Goal: Information Seeking & Learning: Learn about a topic

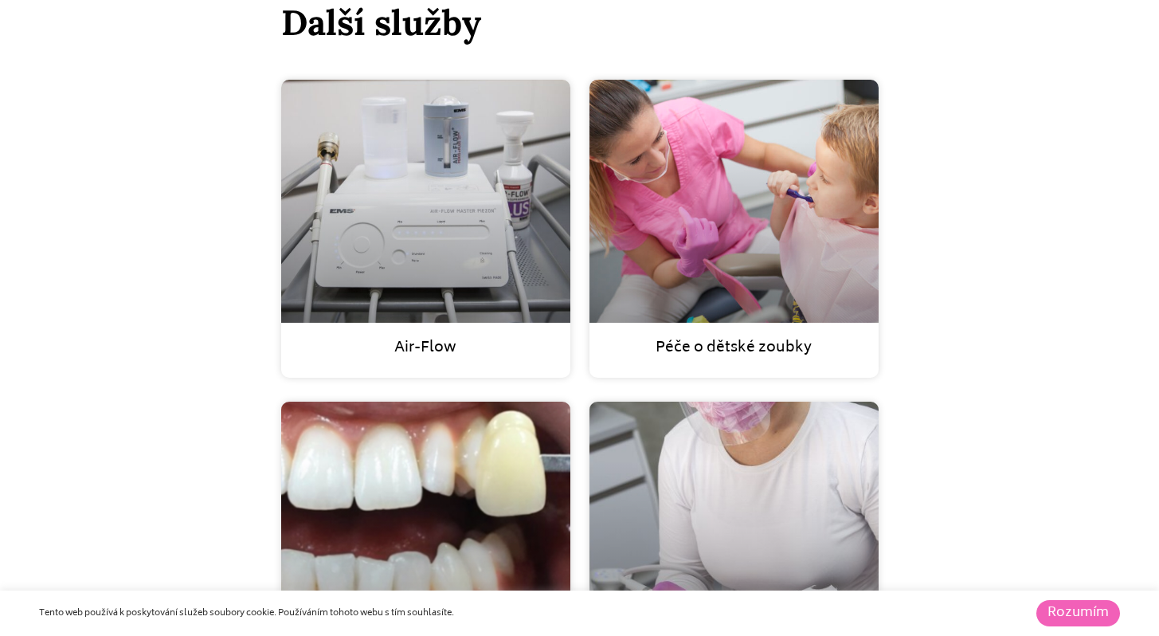
scroll to position [4229, 0]
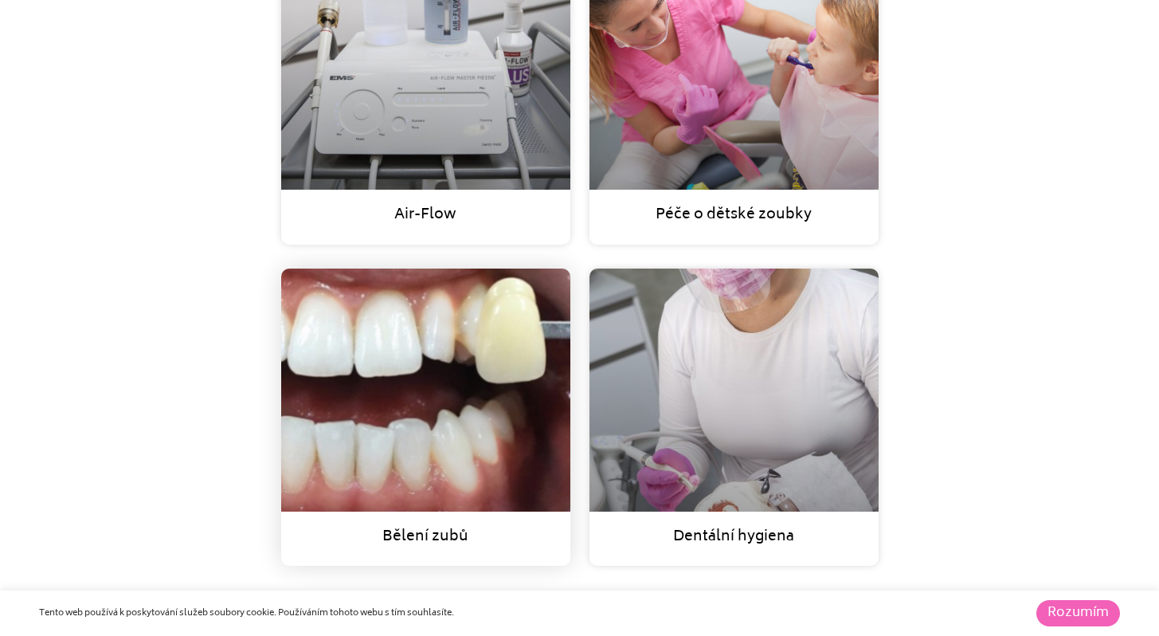
click at [426, 337] on link at bounding box center [425, 389] width 289 height 243
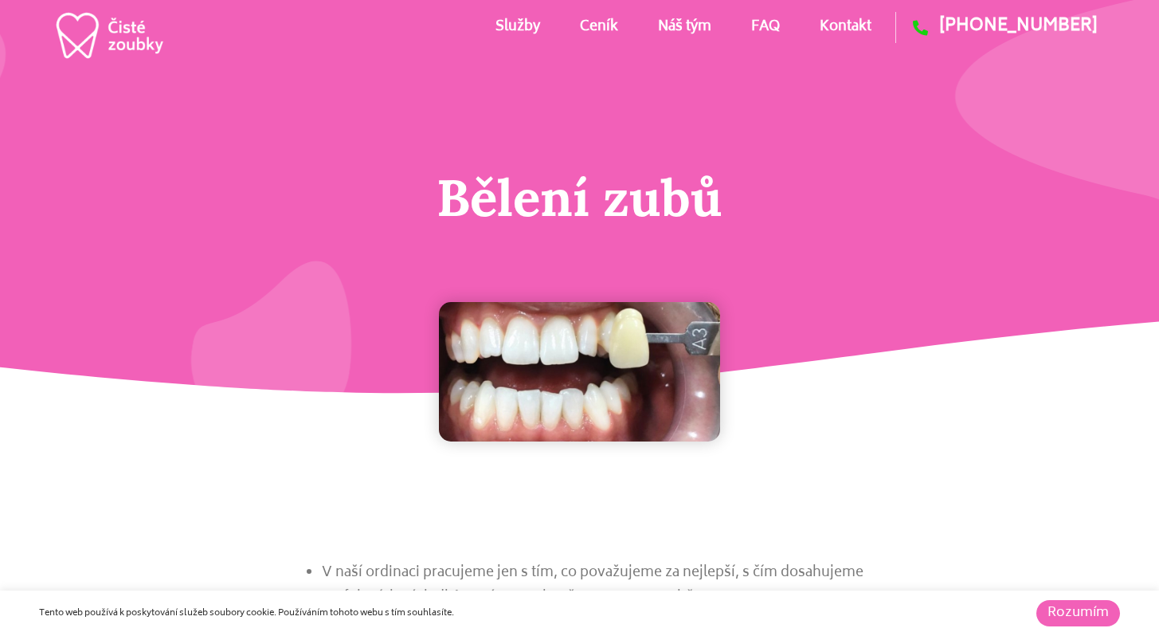
click at [610, 25] on link "Ceník" at bounding box center [599, 27] width 38 height 72
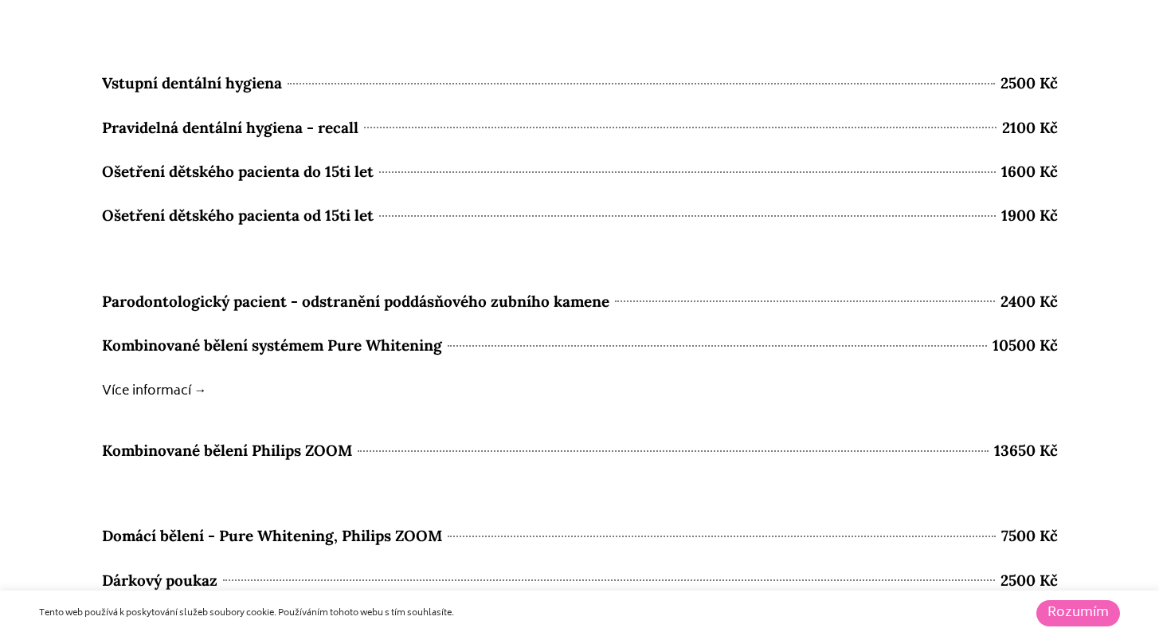
scroll to position [7091, 0]
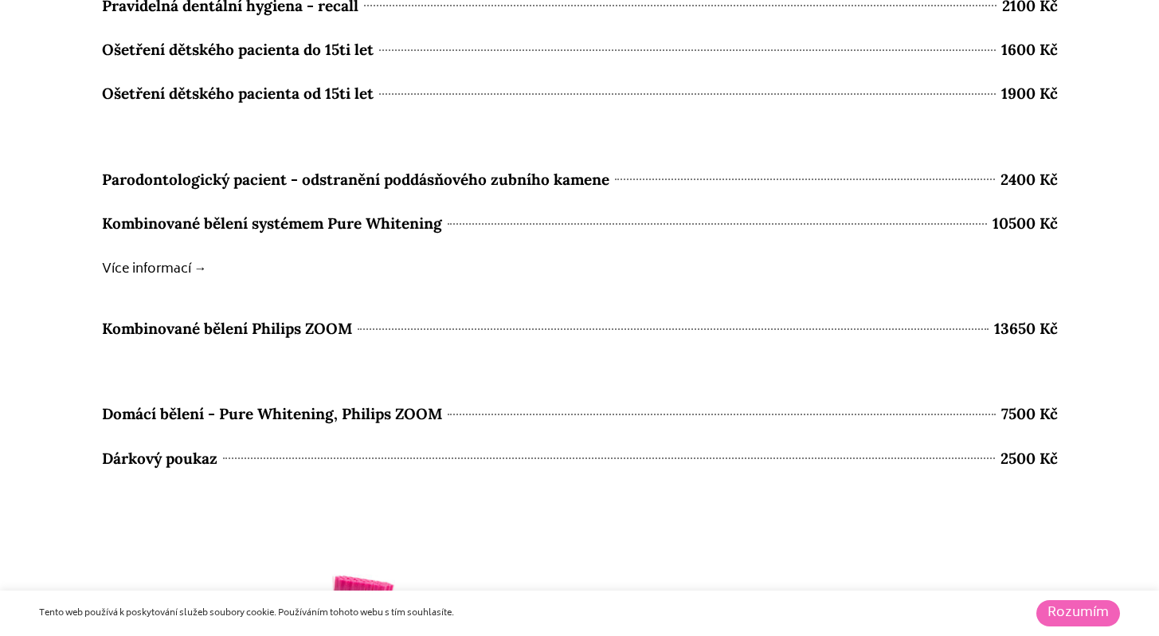
click at [311, 323] on span "Kombinované bělení Philips ZOOM" at bounding box center [227, 329] width 250 height 28
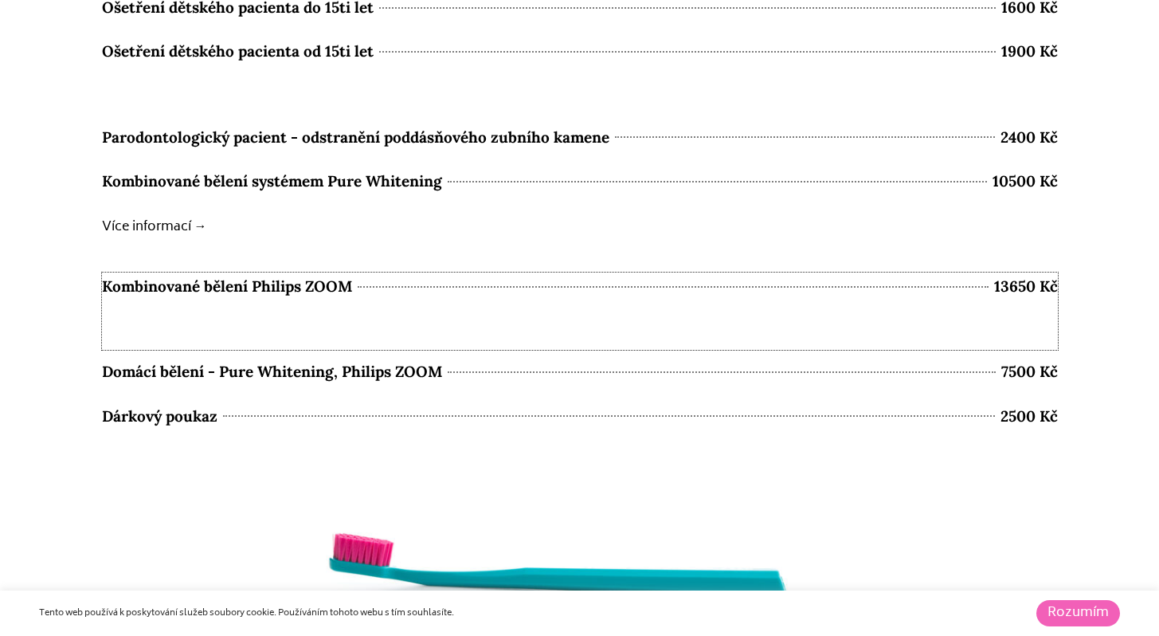
scroll to position [7202, 0]
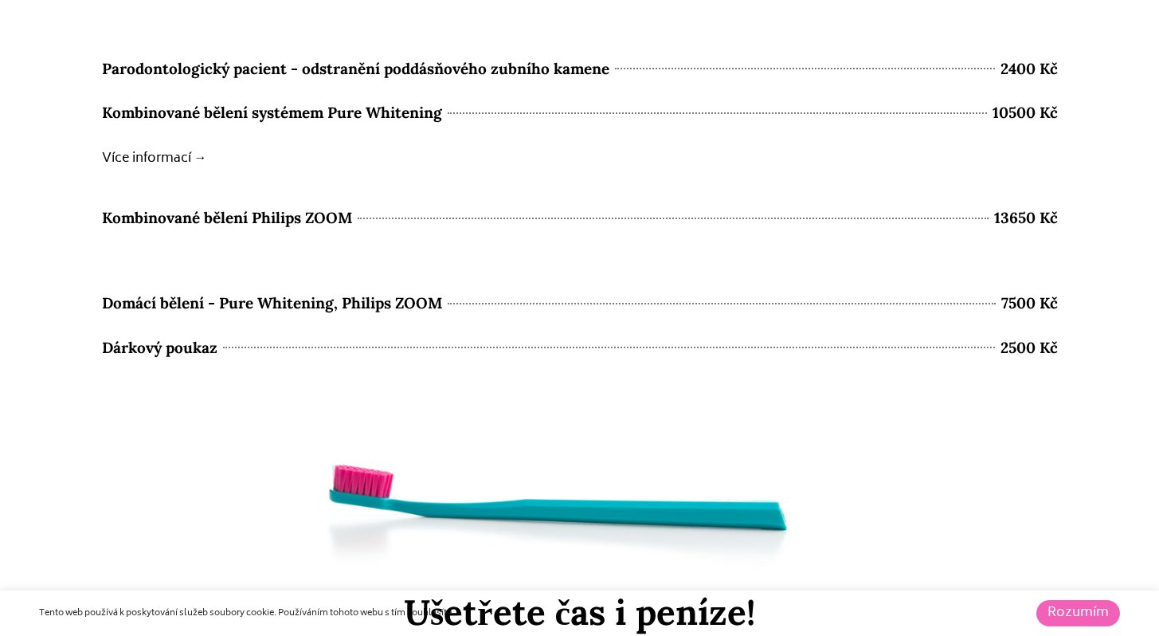
click at [360, 113] on span "Kombinované bělení systémem Pure Whitening" at bounding box center [272, 113] width 340 height 28
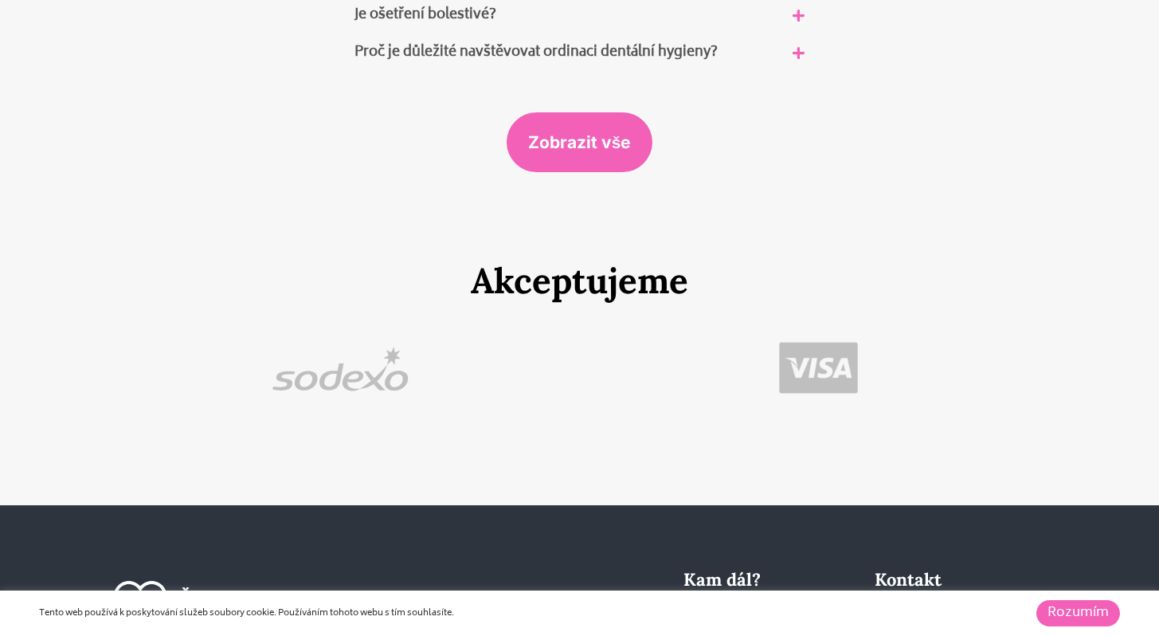
scroll to position [9480, 0]
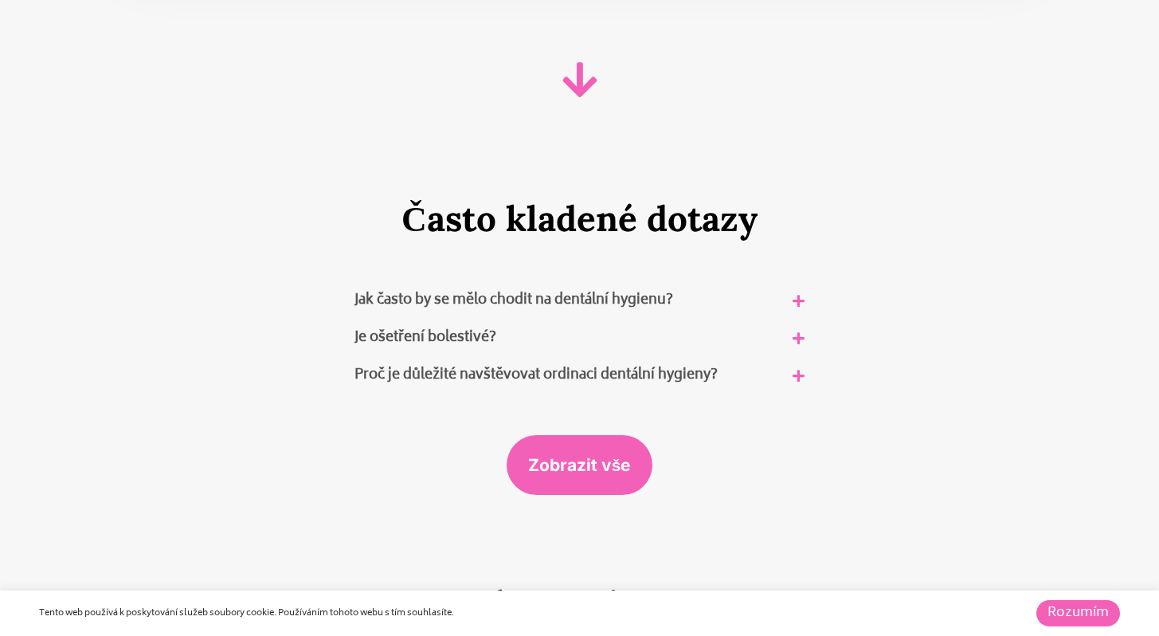
click at [622, 288] on link "Jak často by se mělo chodit na dentální hygienu?" at bounding box center [513, 300] width 319 height 24
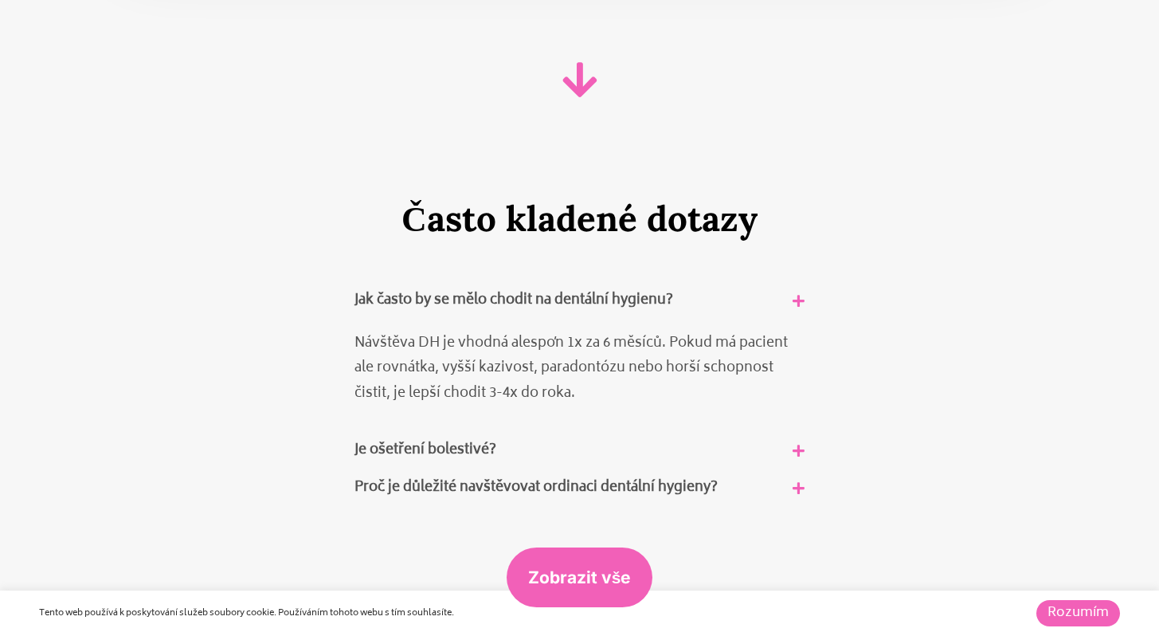
click at [622, 288] on link "Jak často by se mělo chodit na dentální hygienu?" at bounding box center [513, 300] width 319 height 24
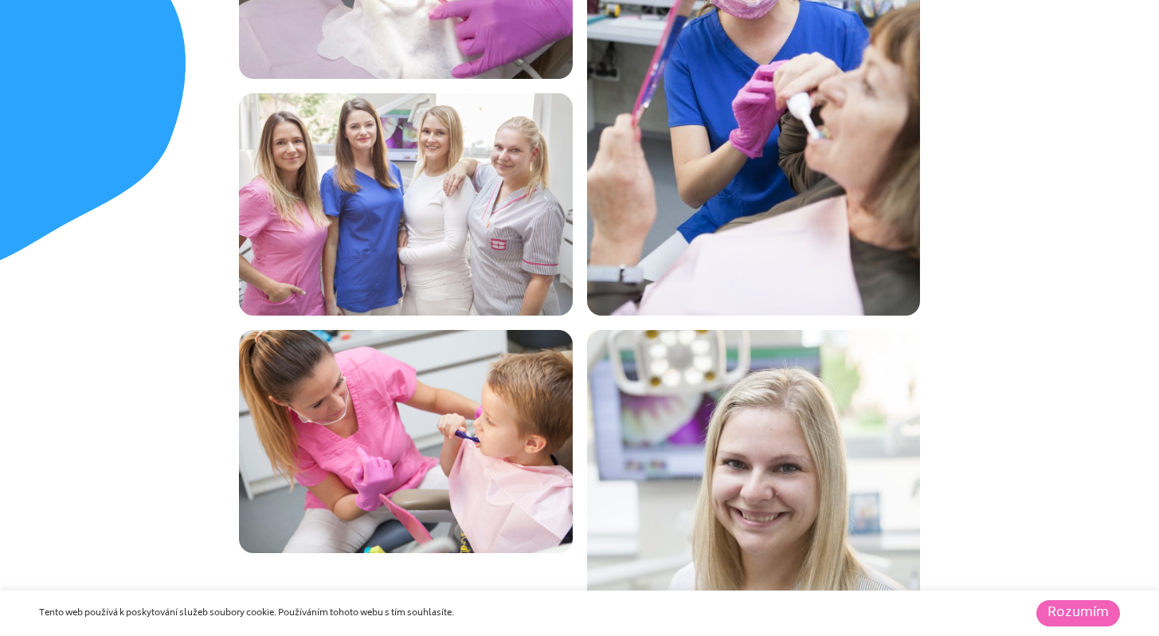
scroll to position [6699, 0]
